Goal: Transaction & Acquisition: Register for event/course

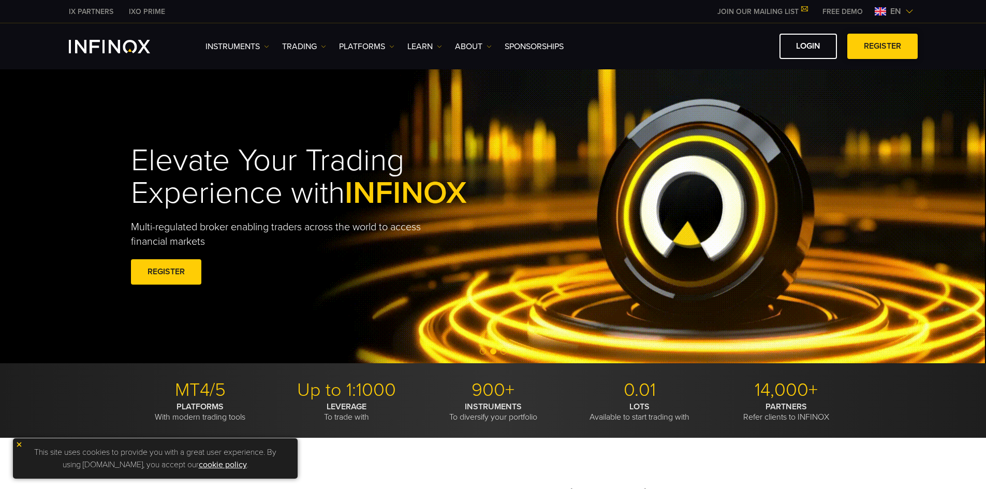
click at [892, 39] on link "REGISTER" at bounding box center [882, 46] width 70 height 25
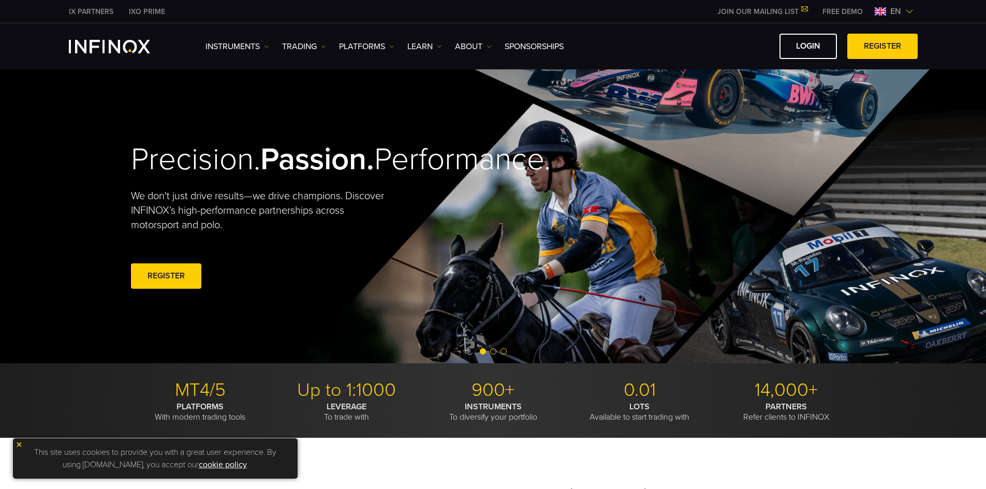
click at [64, 116] on video at bounding box center [493, 216] width 986 height 294
